Goal: Information Seeking & Learning: Find specific fact

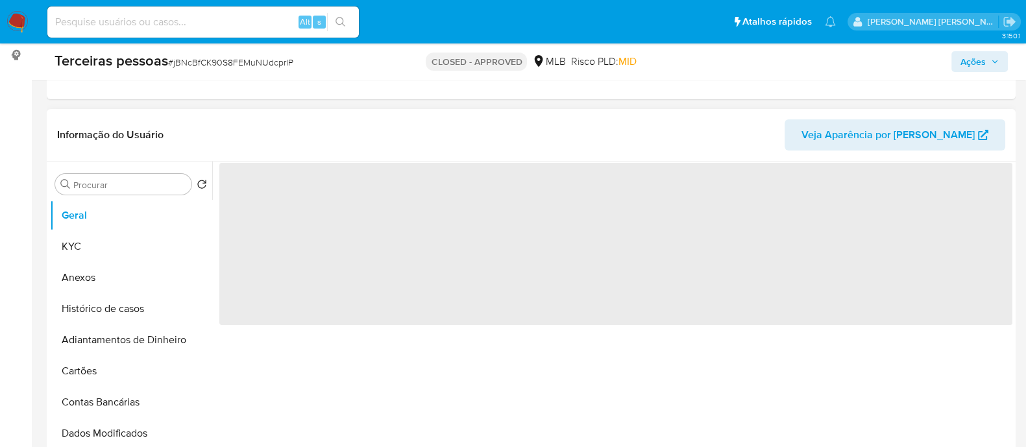
scroll to position [243, 0]
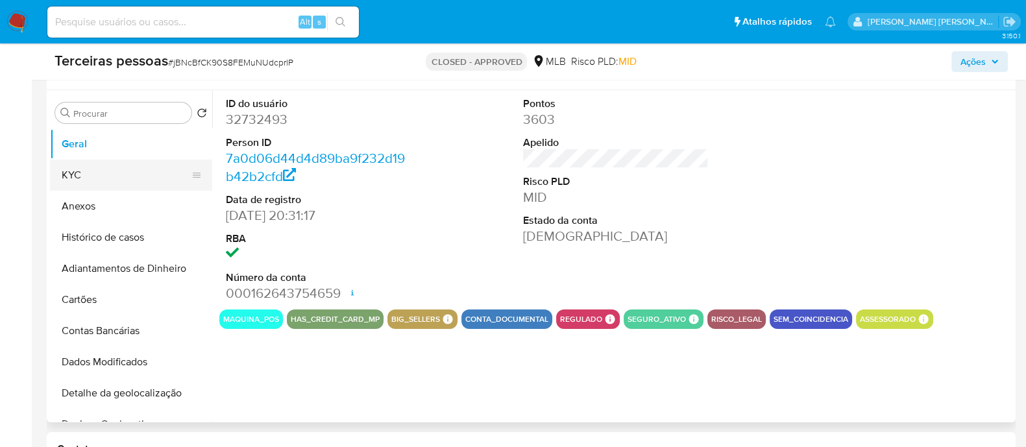
click at [128, 162] on button "KYC" at bounding box center [126, 175] width 152 height 31
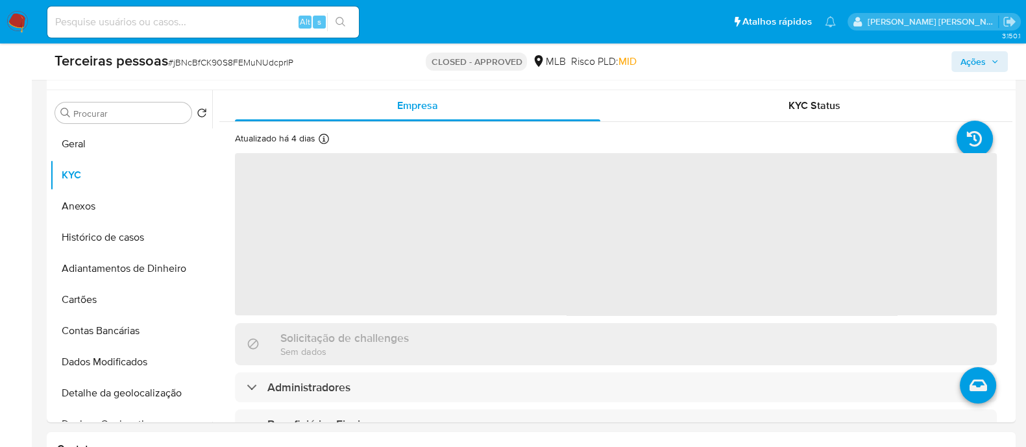
scroll to position [81, 0]
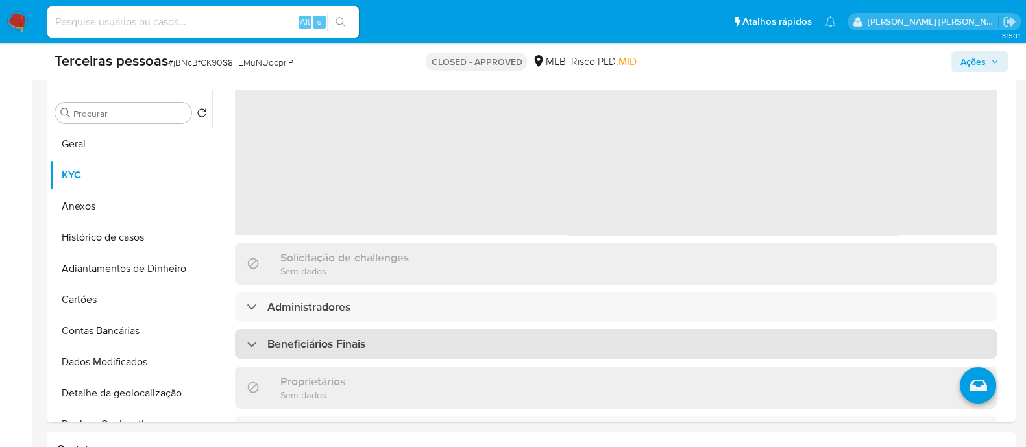
click at [367, 338] on div "Beneficiários Finais" at bounding box center [616, 344] width 762 height 30
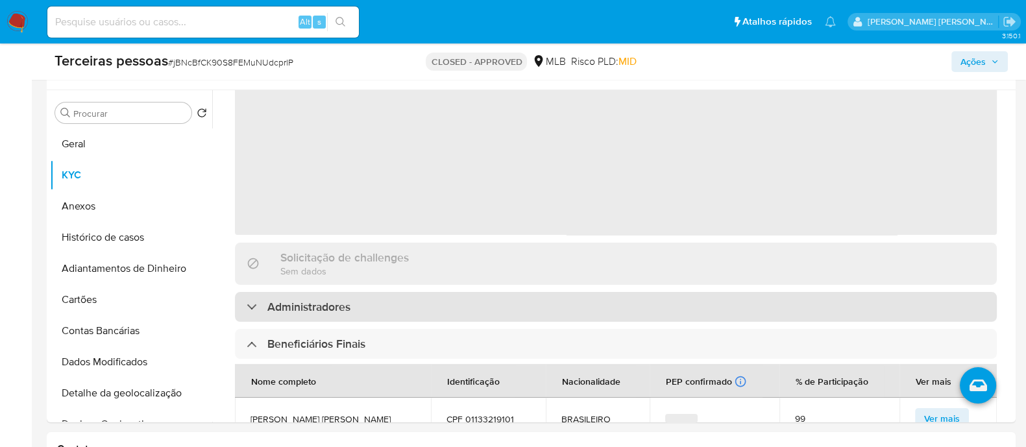
select select "10"
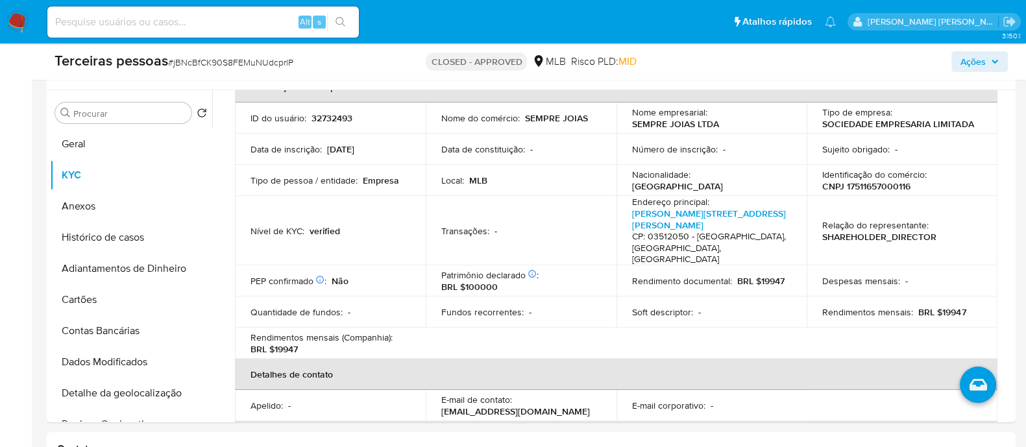
click at [863, 183] on p "CNPJ 17511657000116" at bounding box center [867, 186] width 88 height 12
click at [863, 193] on td "Identificação do comércio : CNPJ 17511657000116" at bounding box center [902, 180] width 191 height 31
click at [887, 182] on p "CNPJ 17511657000116" at bounding box center [867, 186] width 88 height 12
copy p "0"
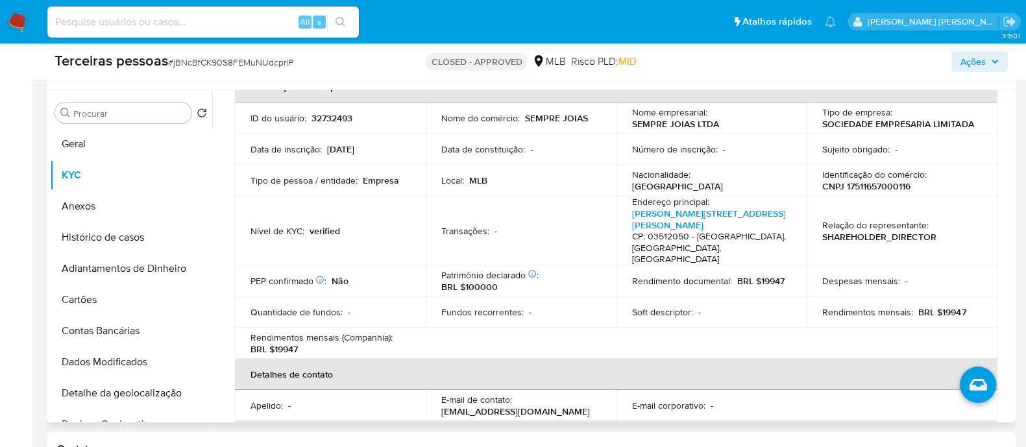
click at [900, 186] on p "CNPJ 17511657000116" at bounding box center [867, 186] width 88 height 12
copy p "17511657000116"
